Goal: Connect with others: Connect with others

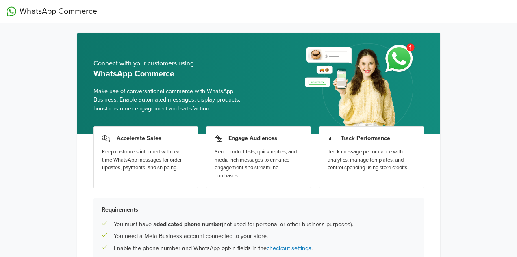
scroll to position [88, 0]
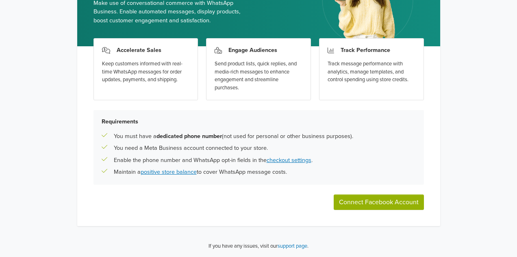
click at [393, 203] on button "Connect Facebook Account" at bounding box center [378, 202] width 90 height 15
click at [376, 200] on button "Connect Facebook Account" at bounding box center [378, 202] width 90 height 15
click at [221, 128] on div "Requirements You must have a dedicated phone number (not used for personal or o…" at bounding box center [258, 147] width 330 height 75
click at [371, 194] on div "Accelerate Sales Keep customers informed with real-time WhatsApp messages for o…" at bounding box center [258, 136] width 363 height 180
click at [371, 199] on button "Connect Facebook Account" at bounding box center [378, 202] width 90 height 15
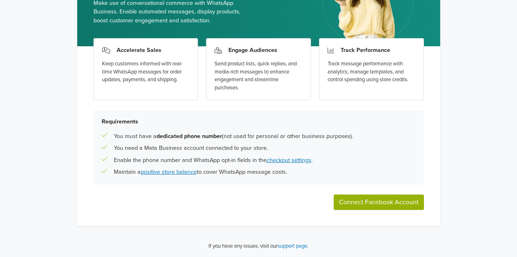
scroll to position [0, 0]
